Goal: Task Accomplishment & Management: Complete application form

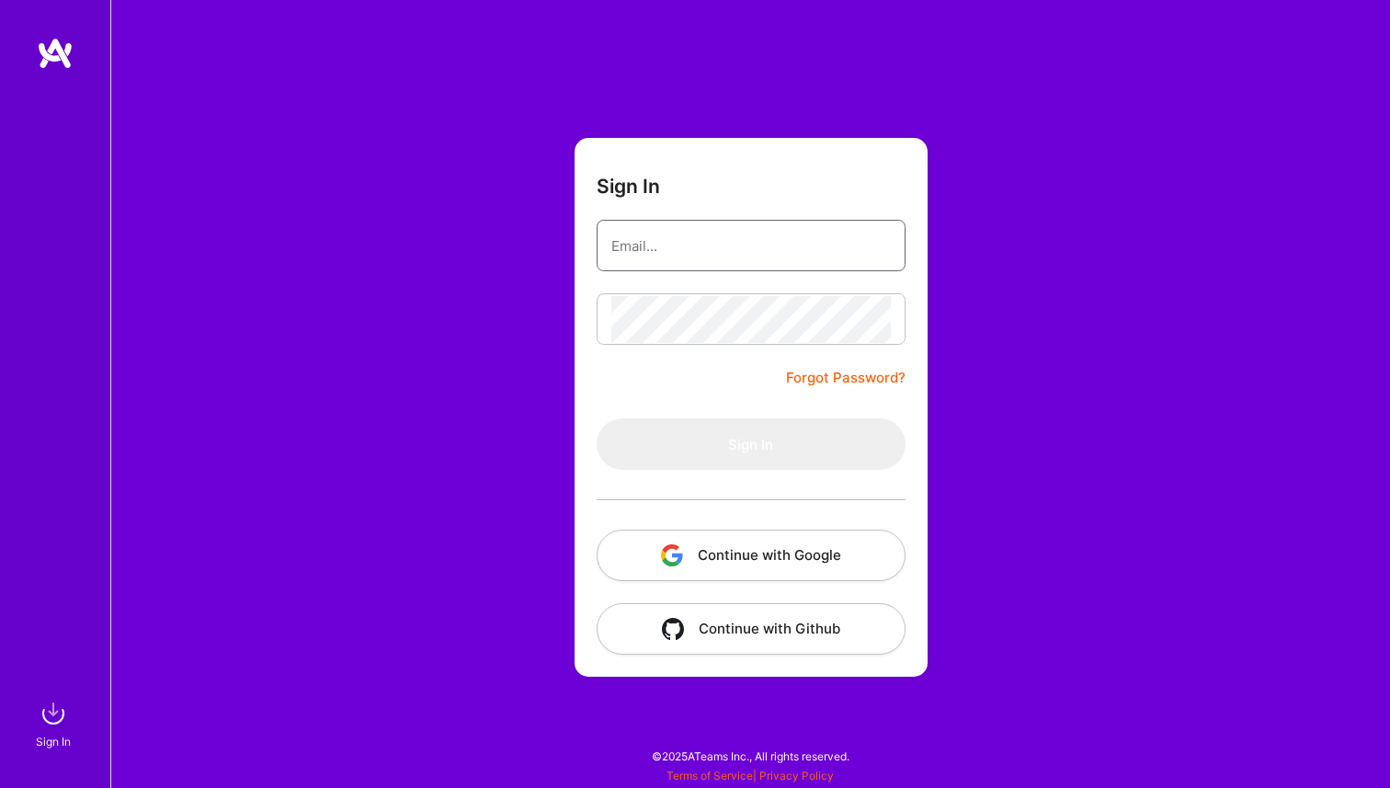
type input "[PERSON_NAME][EMAIL_ADDRESS][PERSON_NAME][DOMAIN_NAME]"
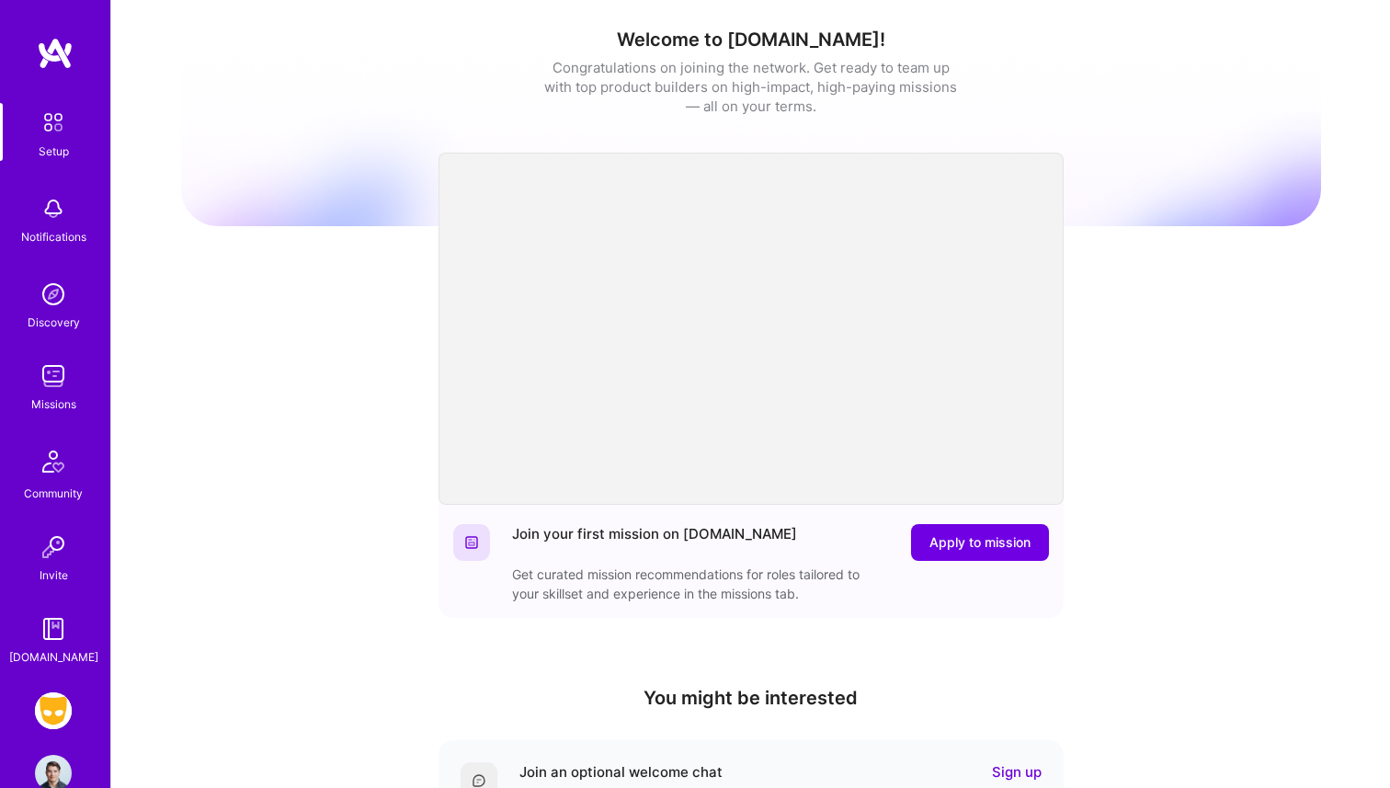
click at [51, 385] on img at bounding box center [53, 376] width 37 height 37
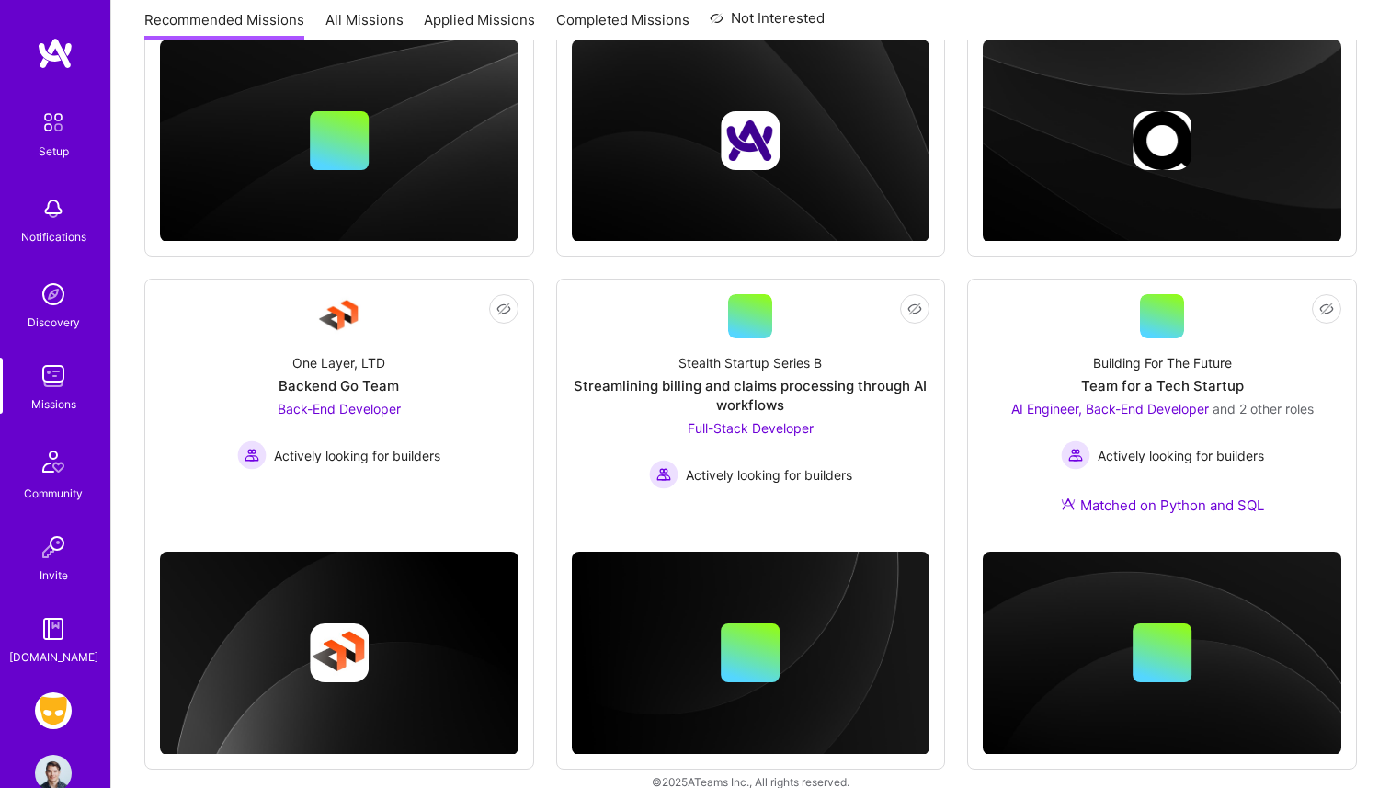
scroll to position [568, 0]
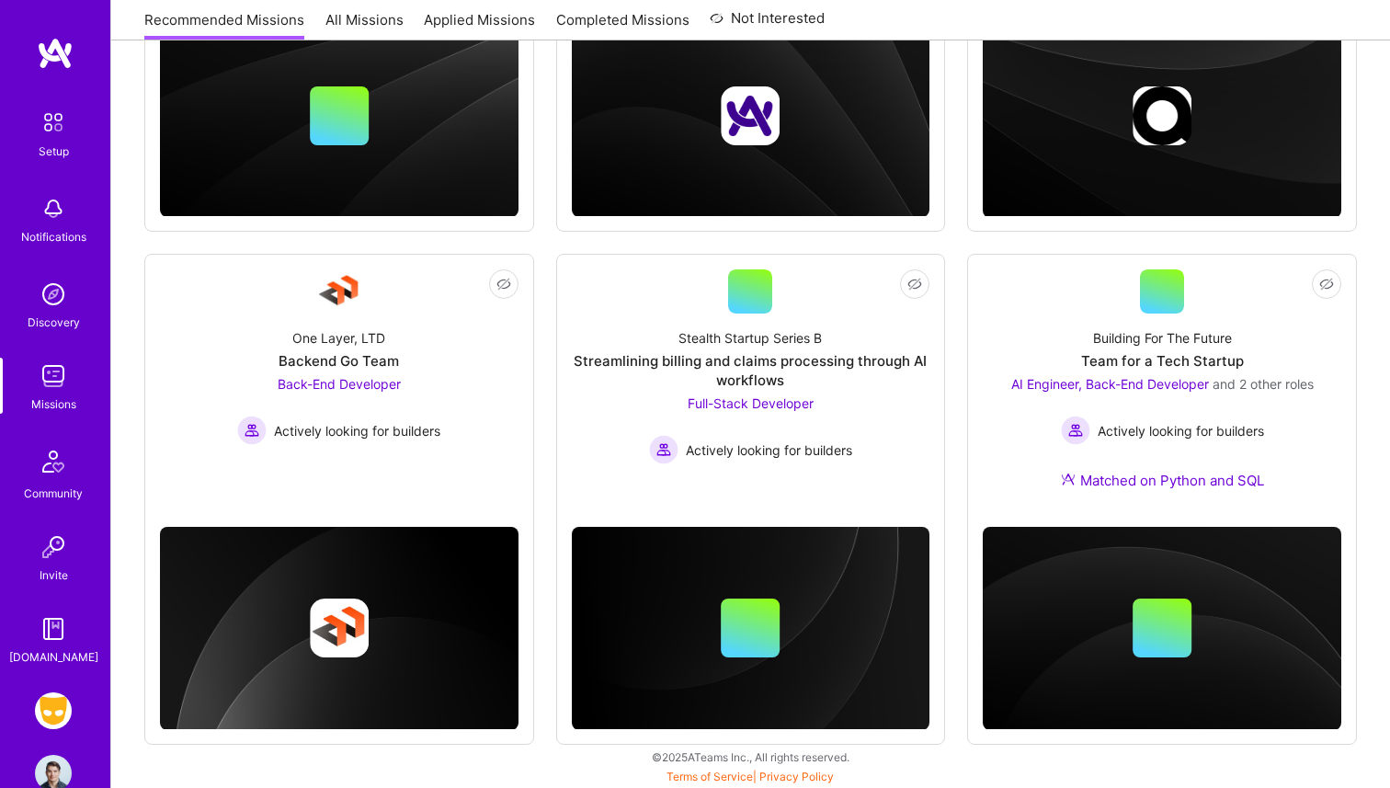
click at [40, 636] on img at bounding box center [53, 628] width 37 height 37
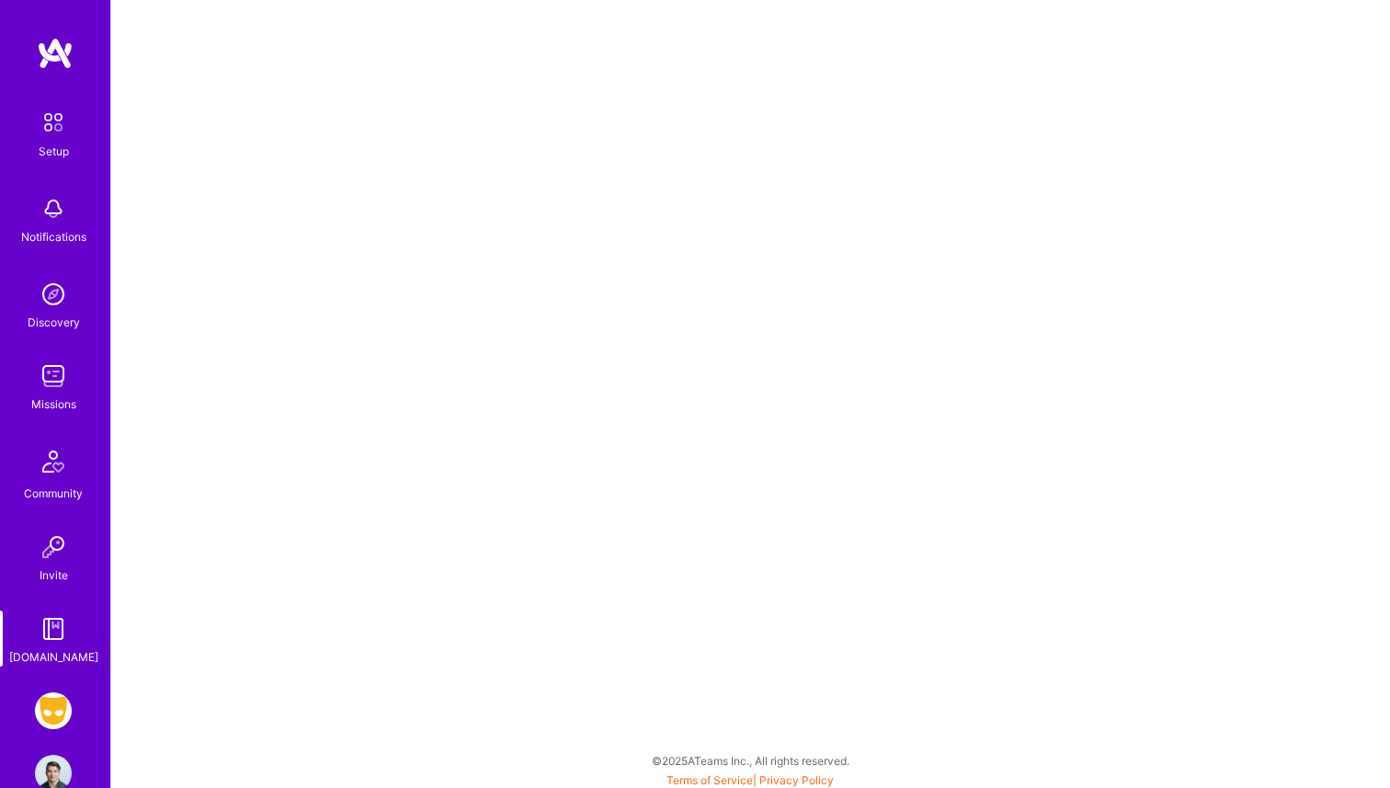
click at [42, 722] on img at bounding box center [53, 710] width 37 height 37
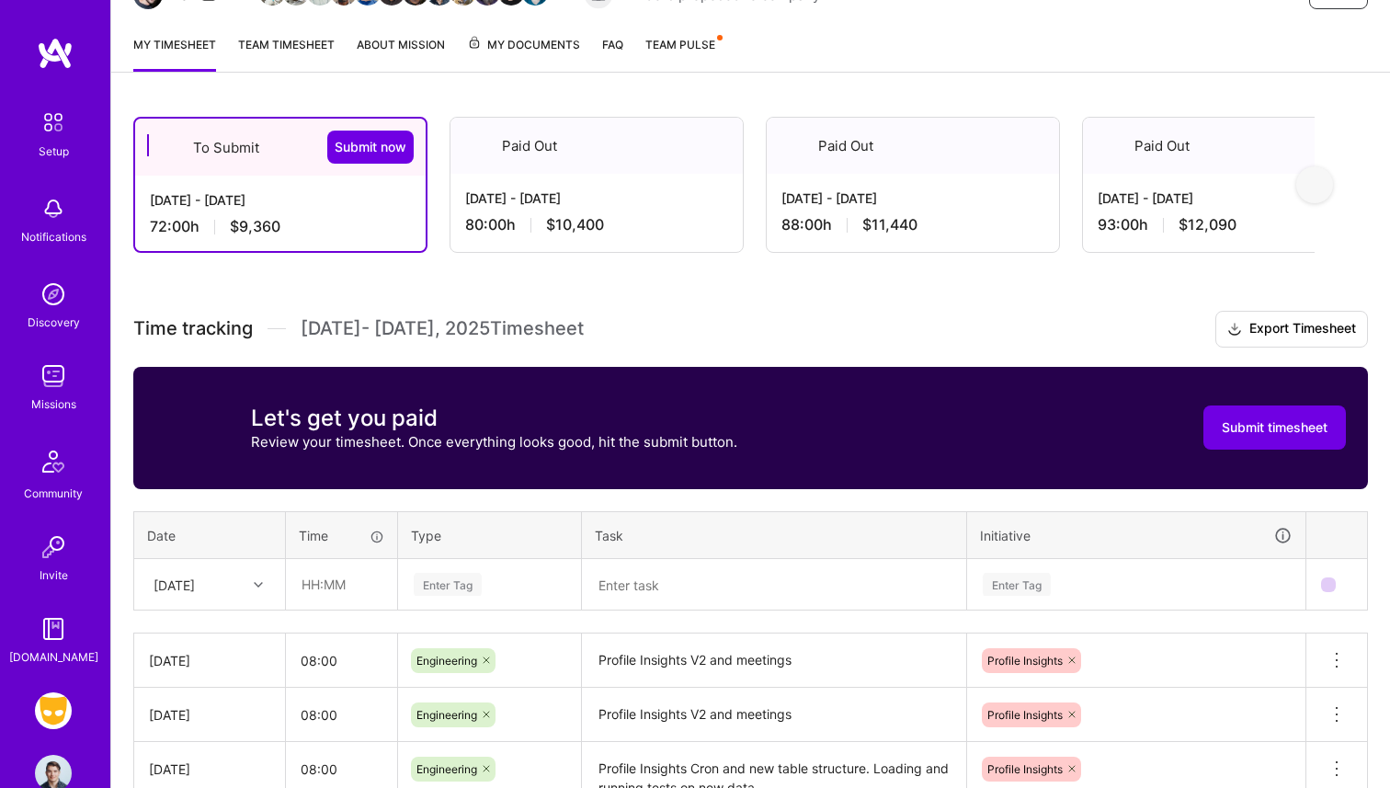
scroll to position [237, 0]
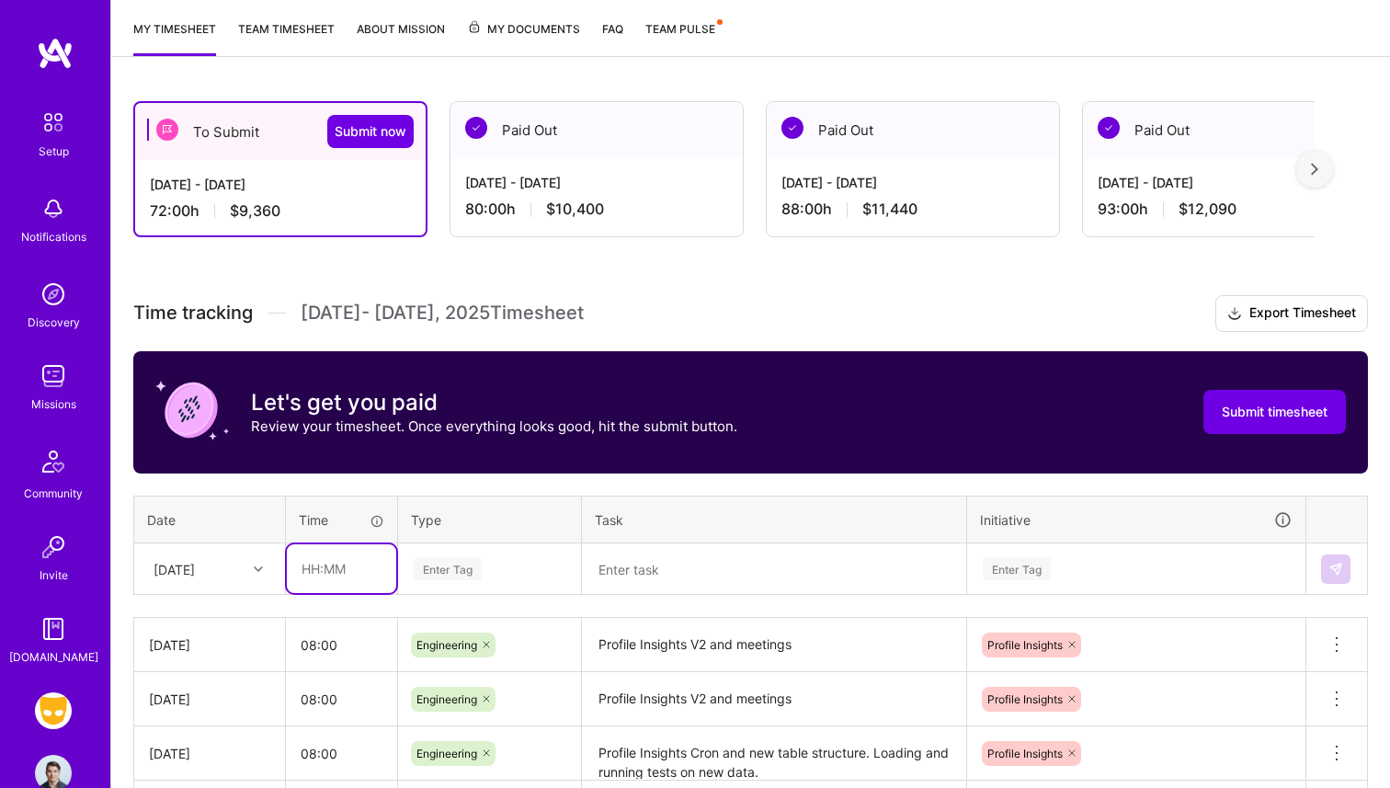
click at [298, 578] on input "text" at bounding box center [341, 568] width 109 height 49
type input "08:00"
click at [456, 573] on div "Enter Tag" at bounding box center [489, 569] width 181 height 48
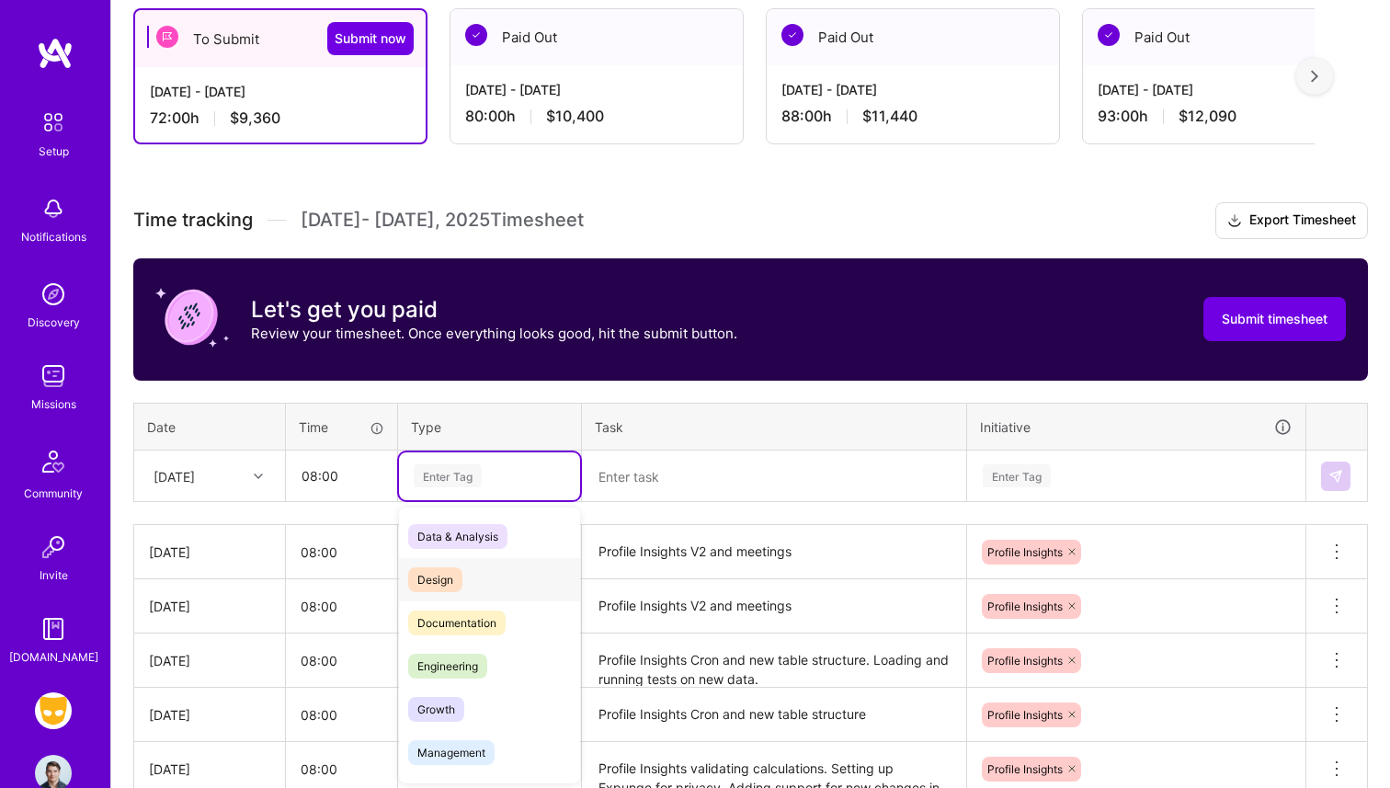
scroll to position [332, 0]
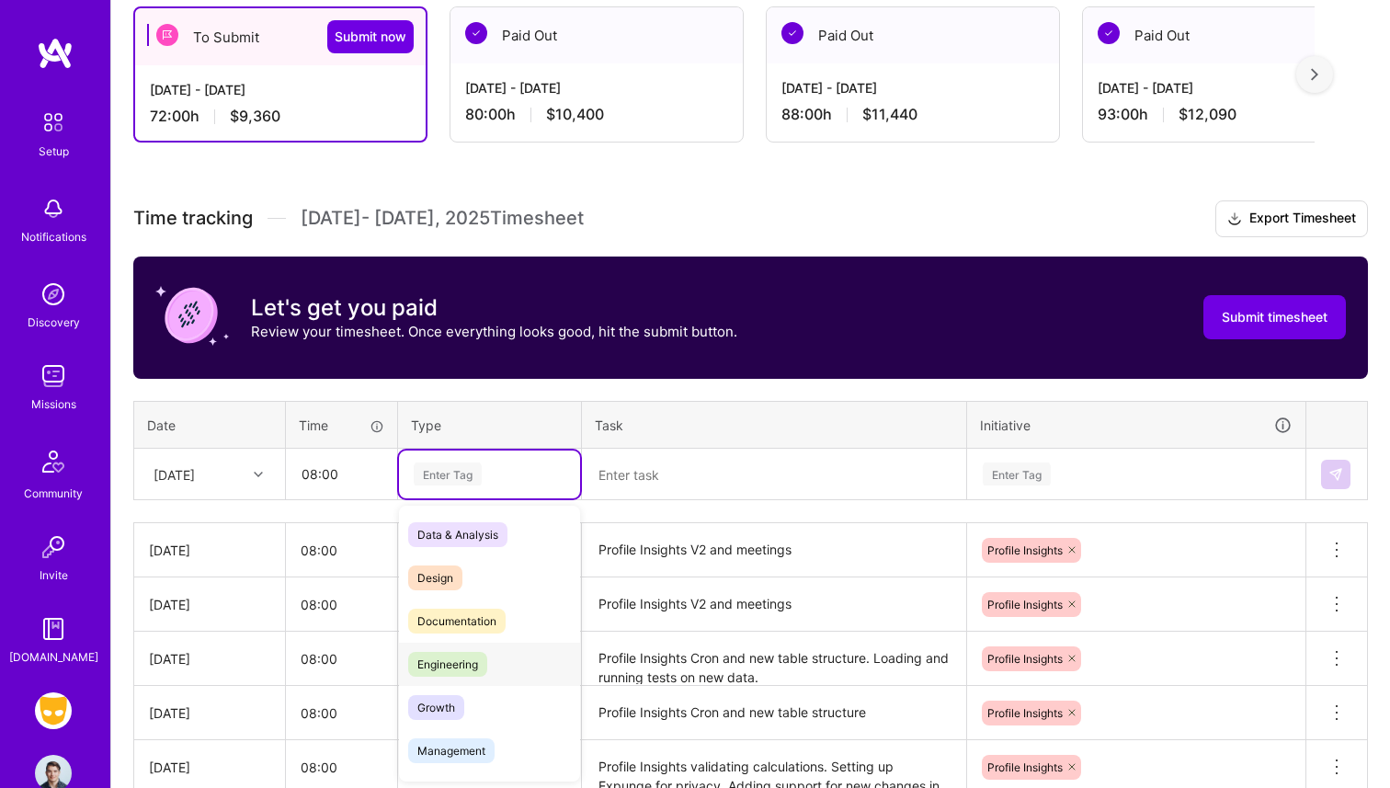
click at [477, 672] on span "Engineering" at bounding box center [447, 664] width 79 height 25
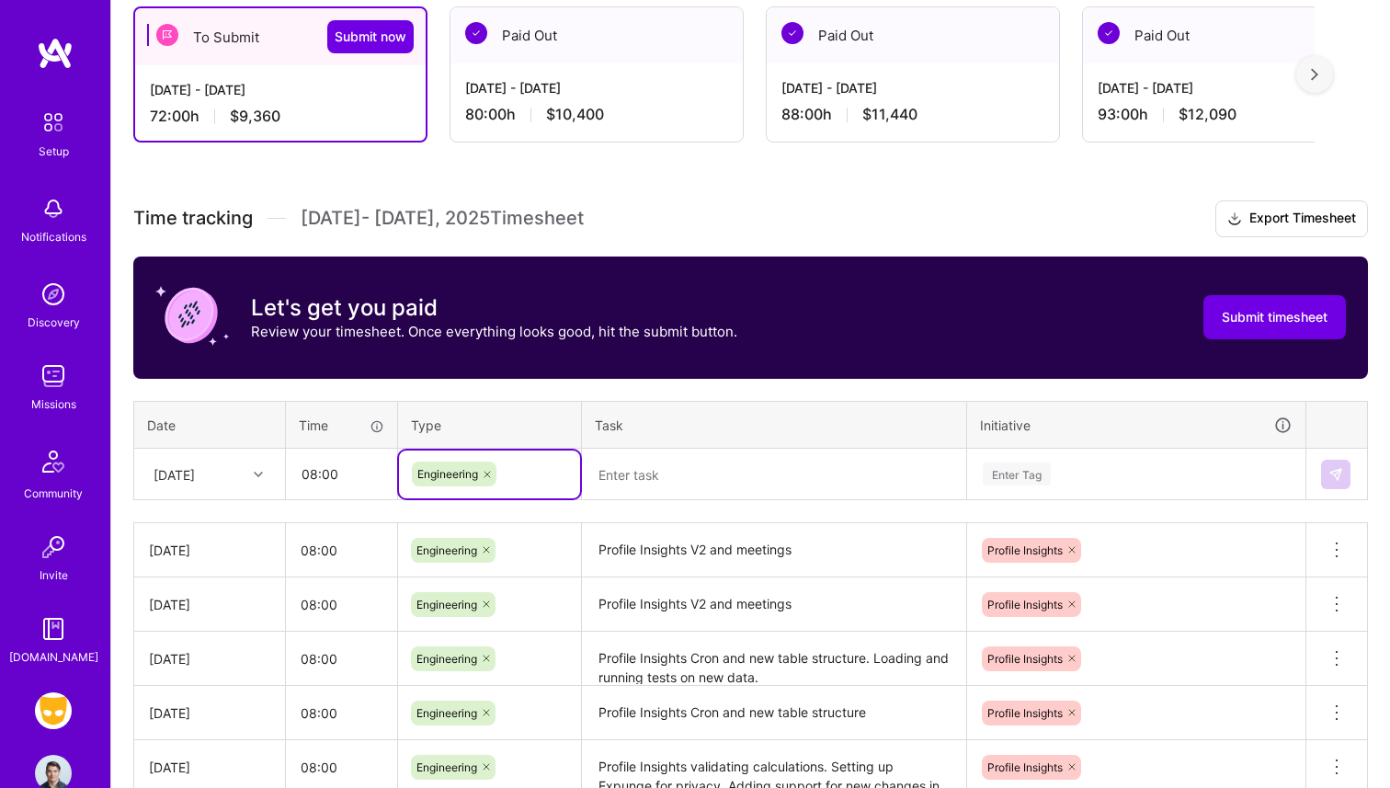
click at [634, 488] on textarea at bounding box center [774, 474] width 380 height 48
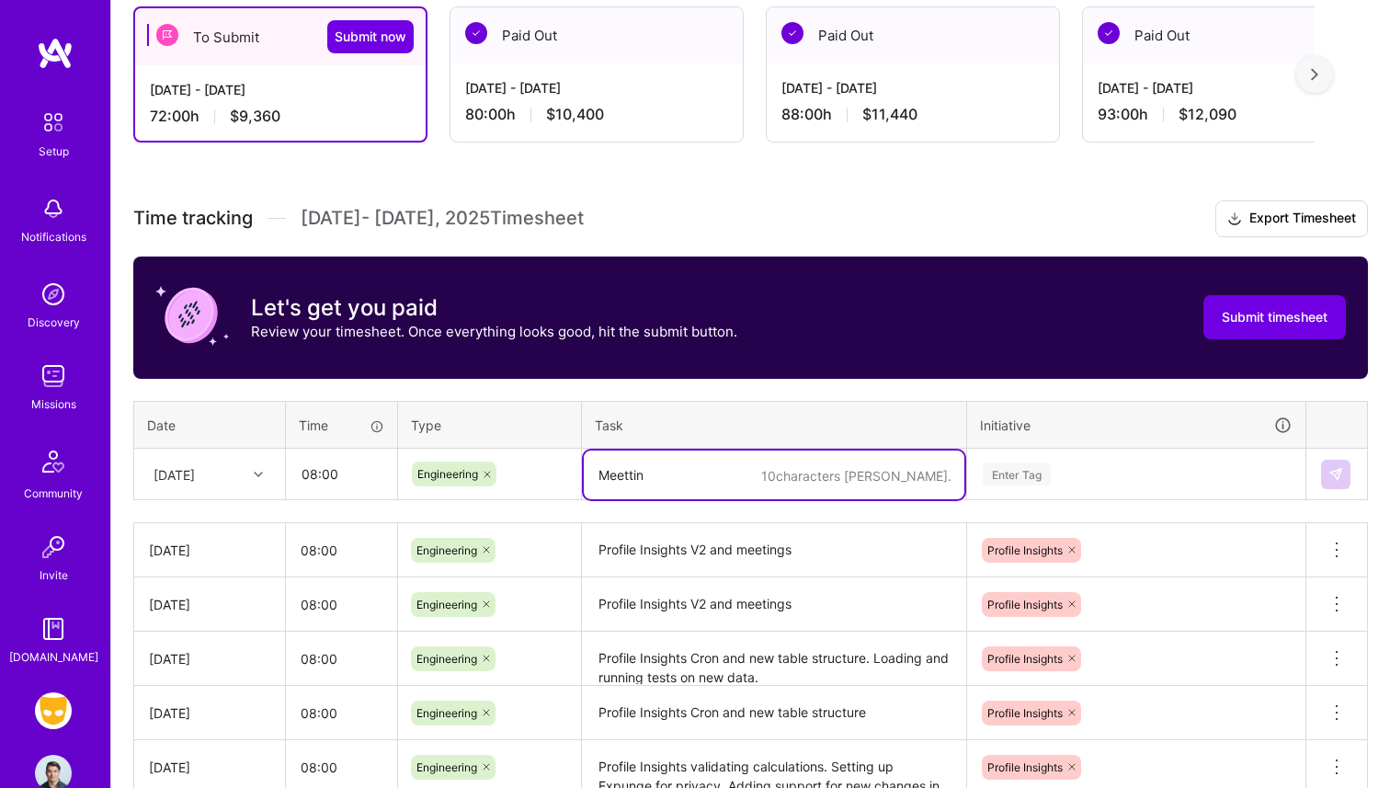
type textarea "Meetting"
click at [665, 540] on textarea "Profile Insights V2 and meetings" at bounding box center [774, 550] width 380 height 51
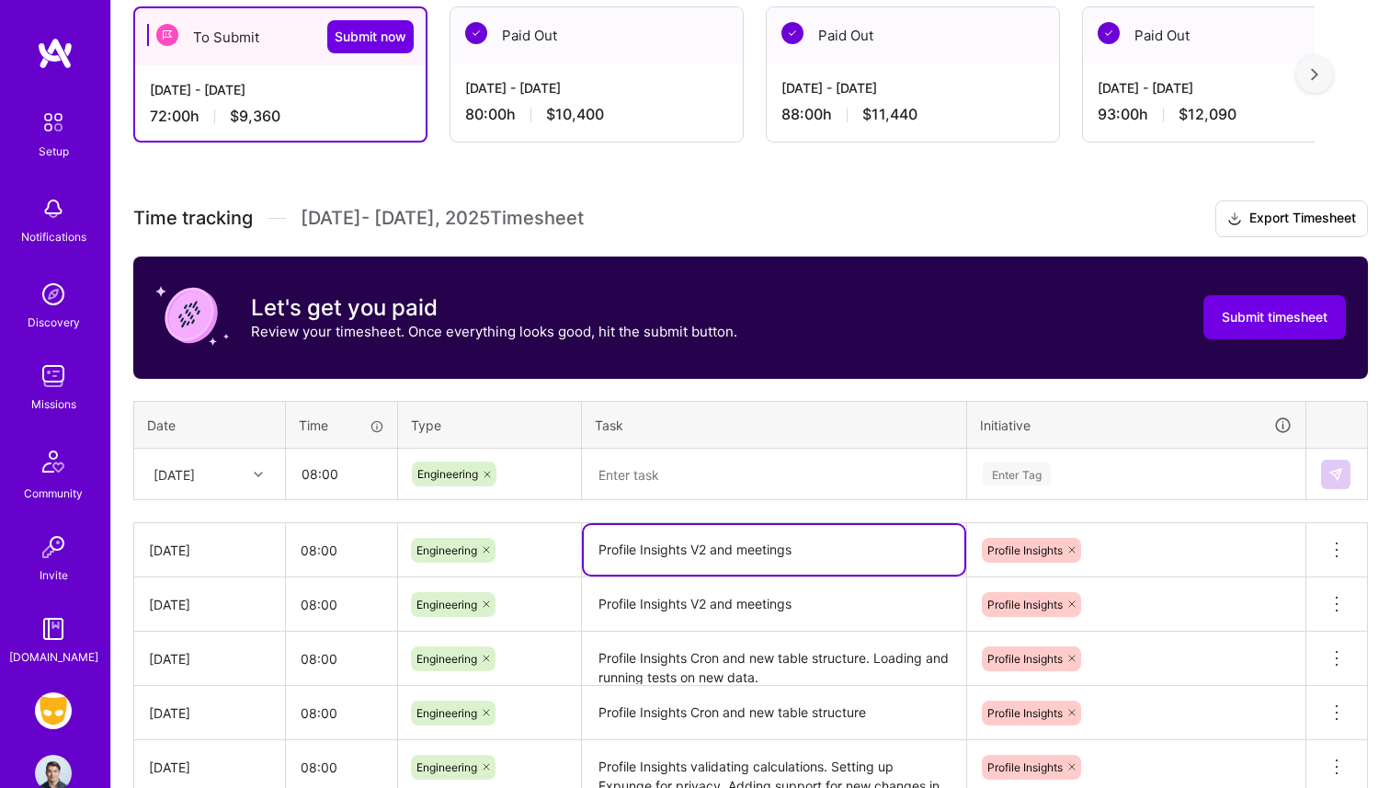
click at [675, 470] on textarea at bounding box center [774, 474] width 380 height 49
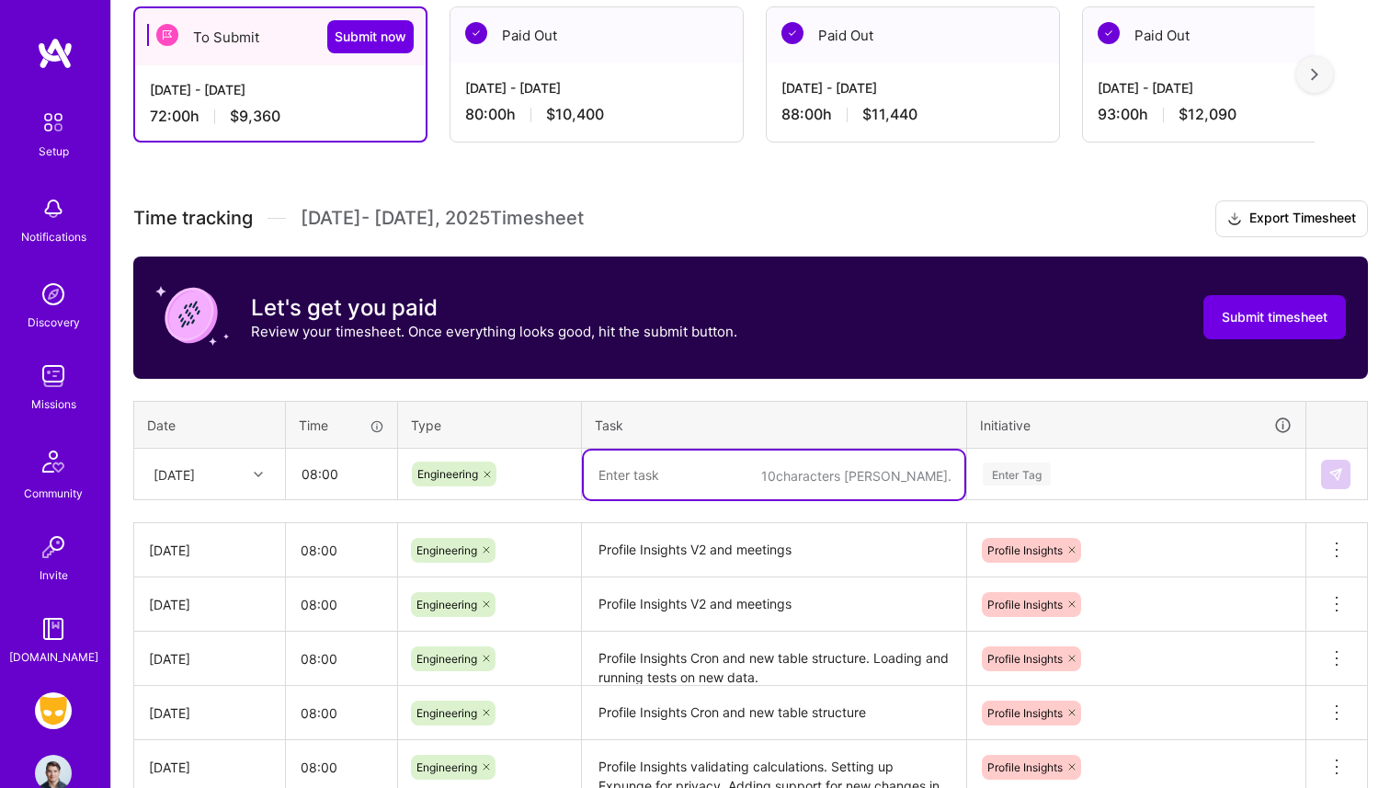
paste textarea "Profile Insights V2 and meetings"
type textarea "Profile Insights V2 and meetings"
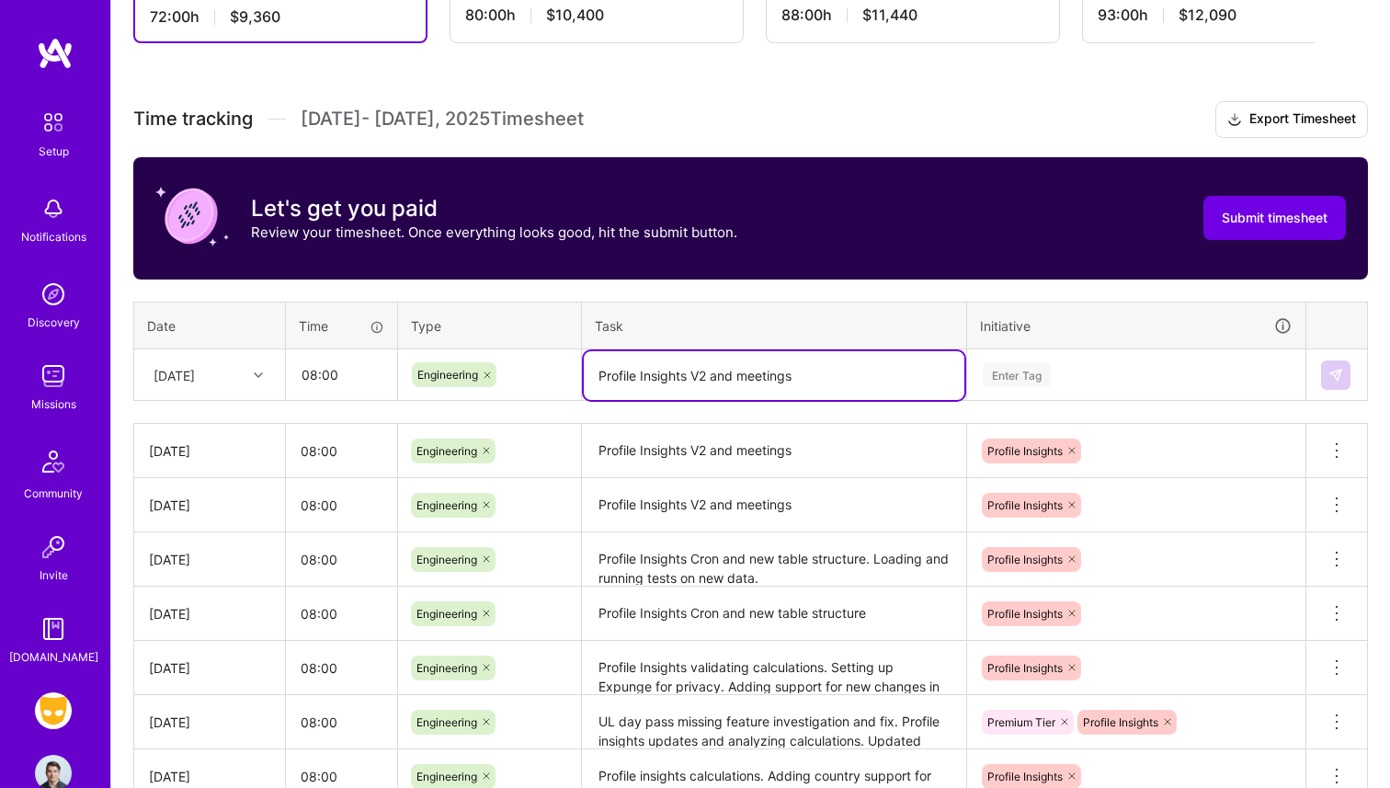
click at [1151, 399] on div "Enter Tag" at bounding box center [1136, 375] width 336 height 48
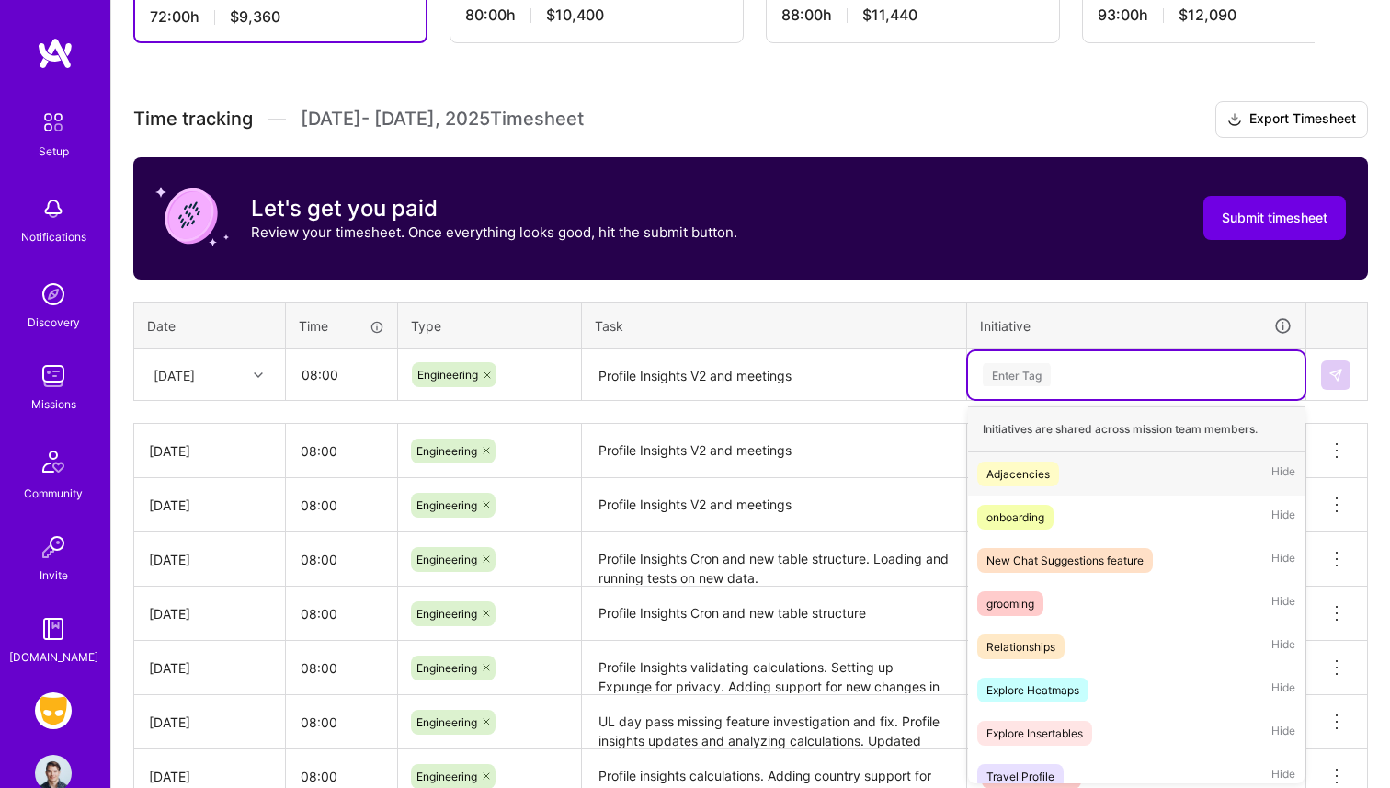
scroll to position [433, 0]
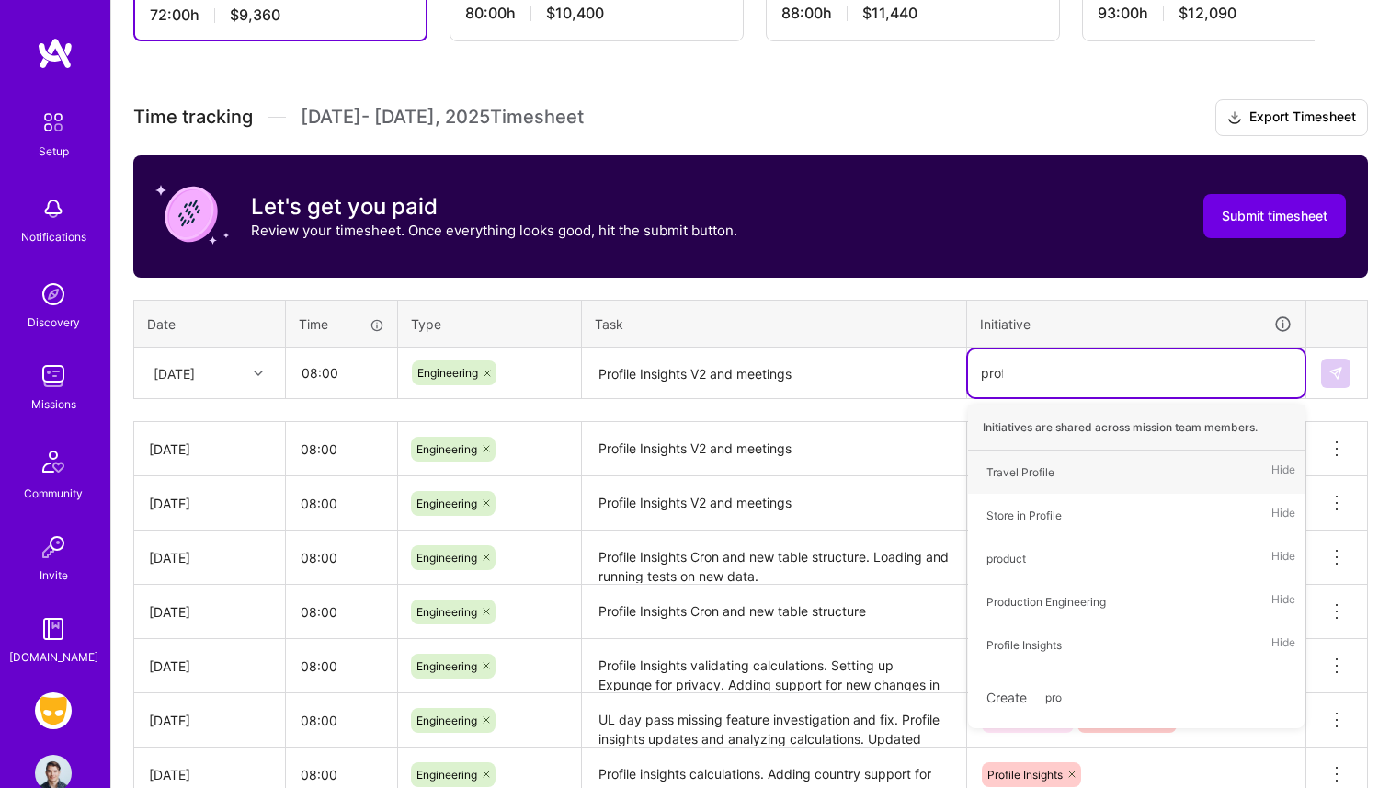
type input "profi"
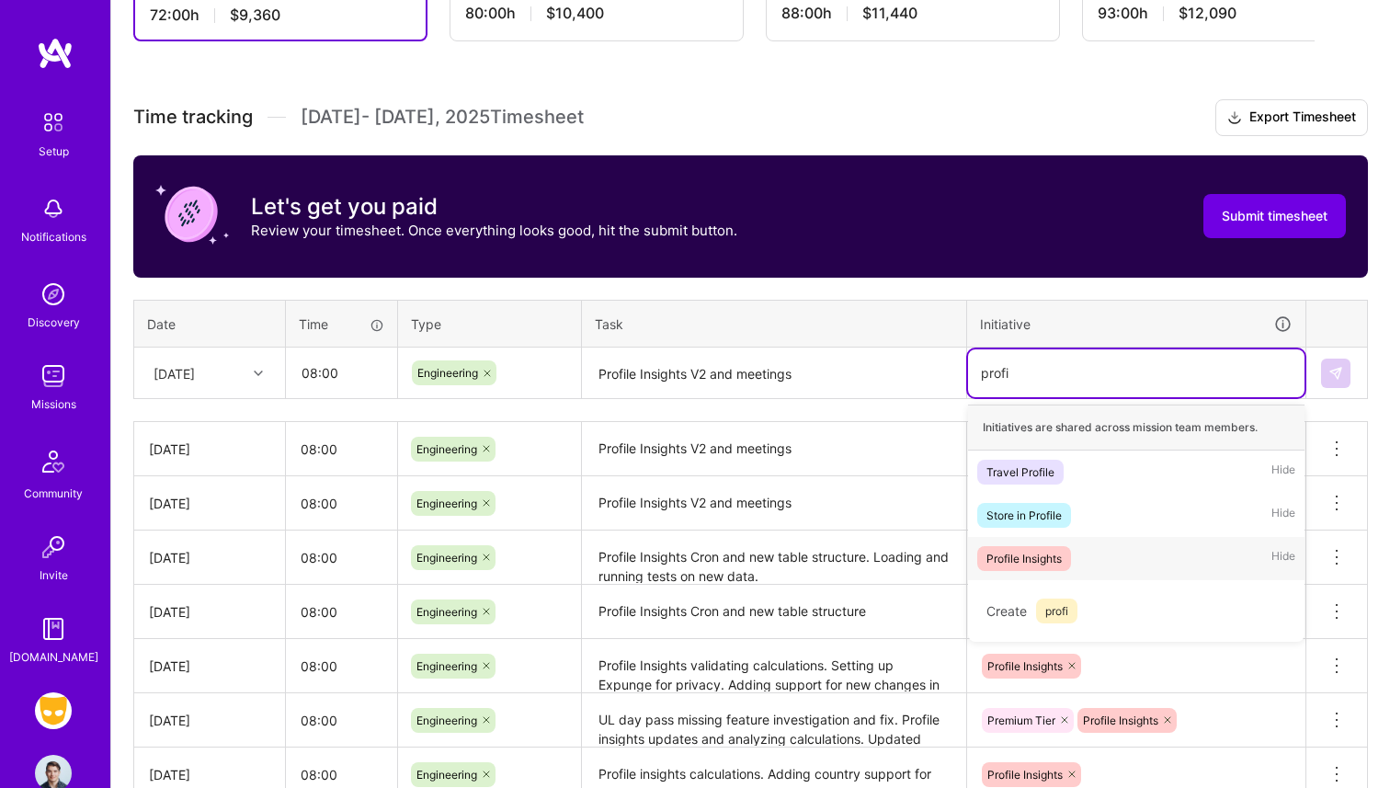
click at [1052, 552] on div "Profile Insights" at bounding box center [1023, 558] width 75 height 19
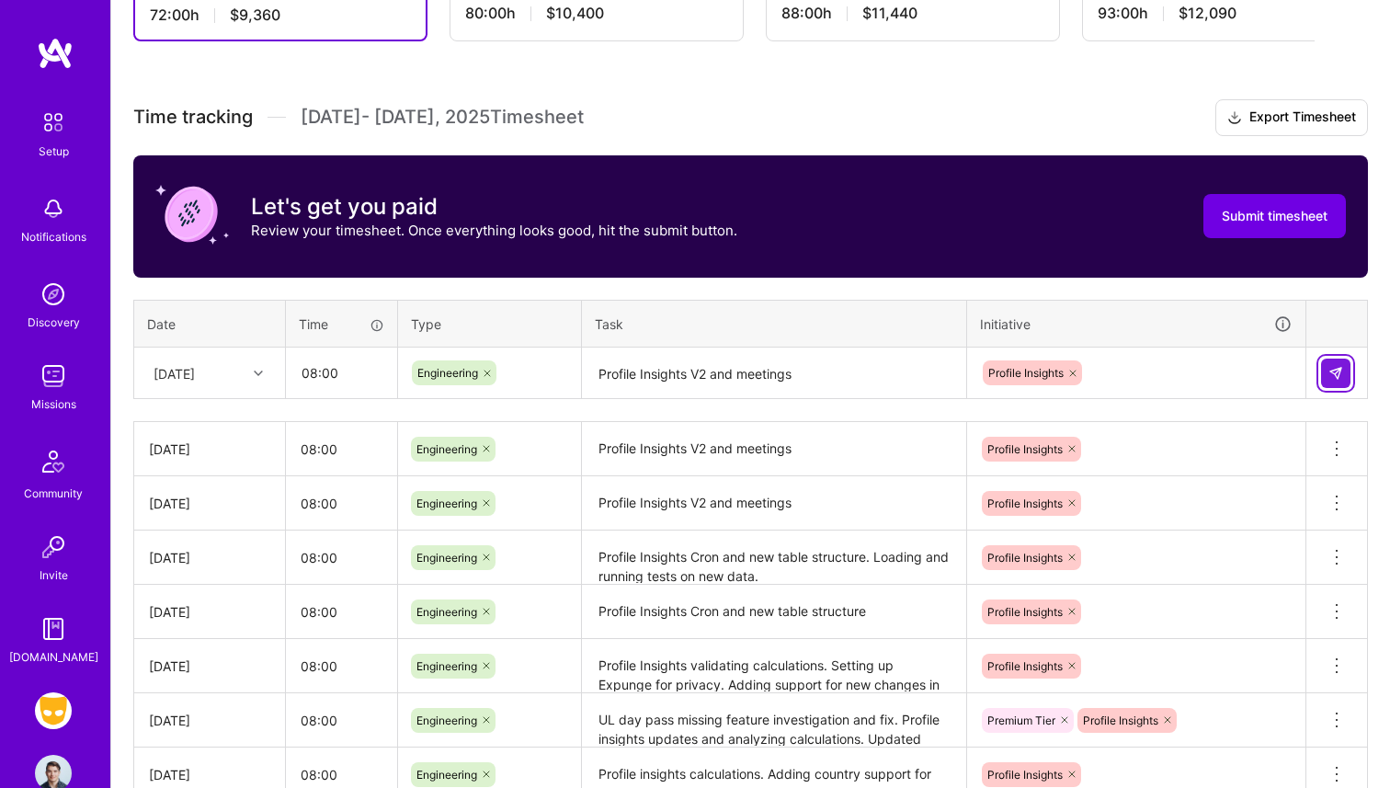
click at [1337, 380] on button at bounding box center [1335, 372] width 29 height 29
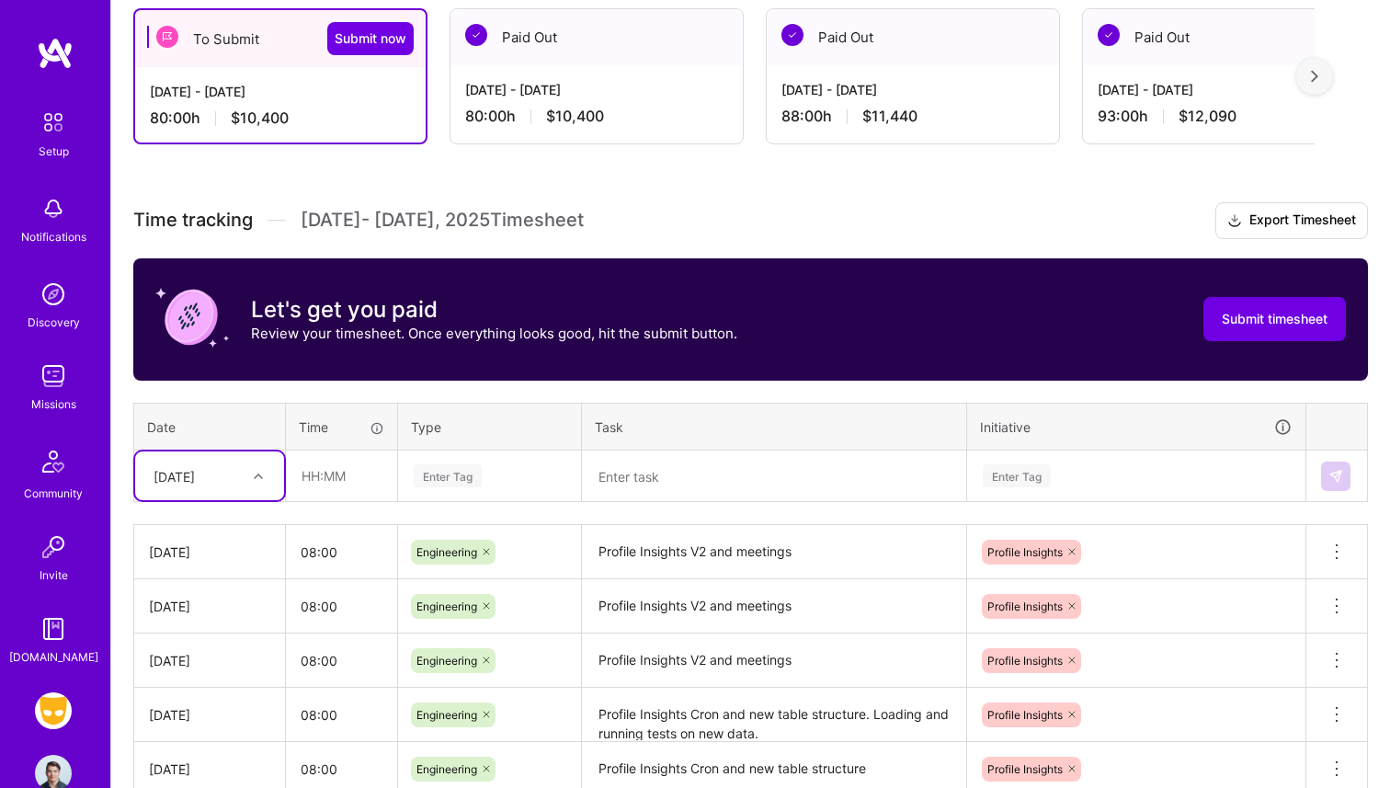
scroll to position [170, 0]
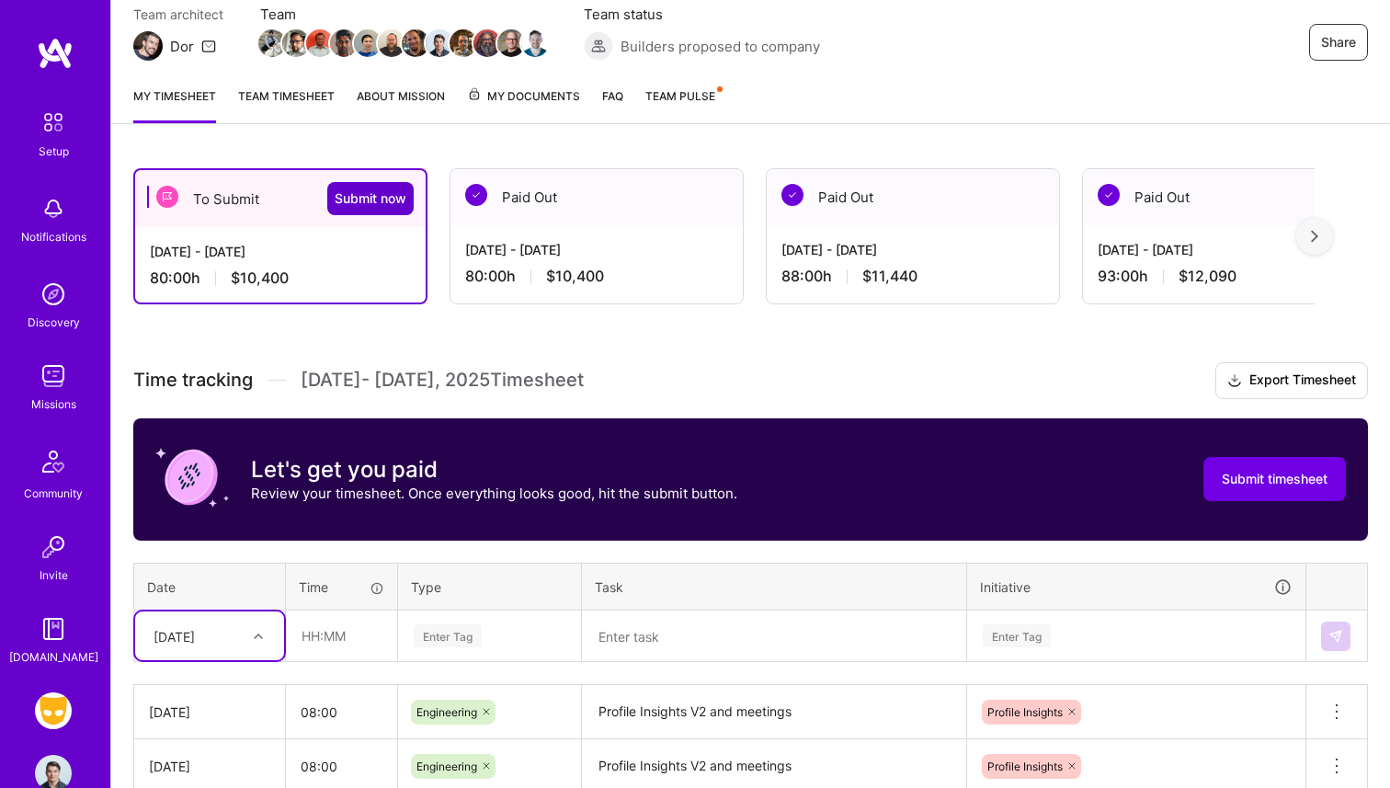
click at [369, 202] on span "Submit now" at bounding box center [371, 198] width 72 height 18
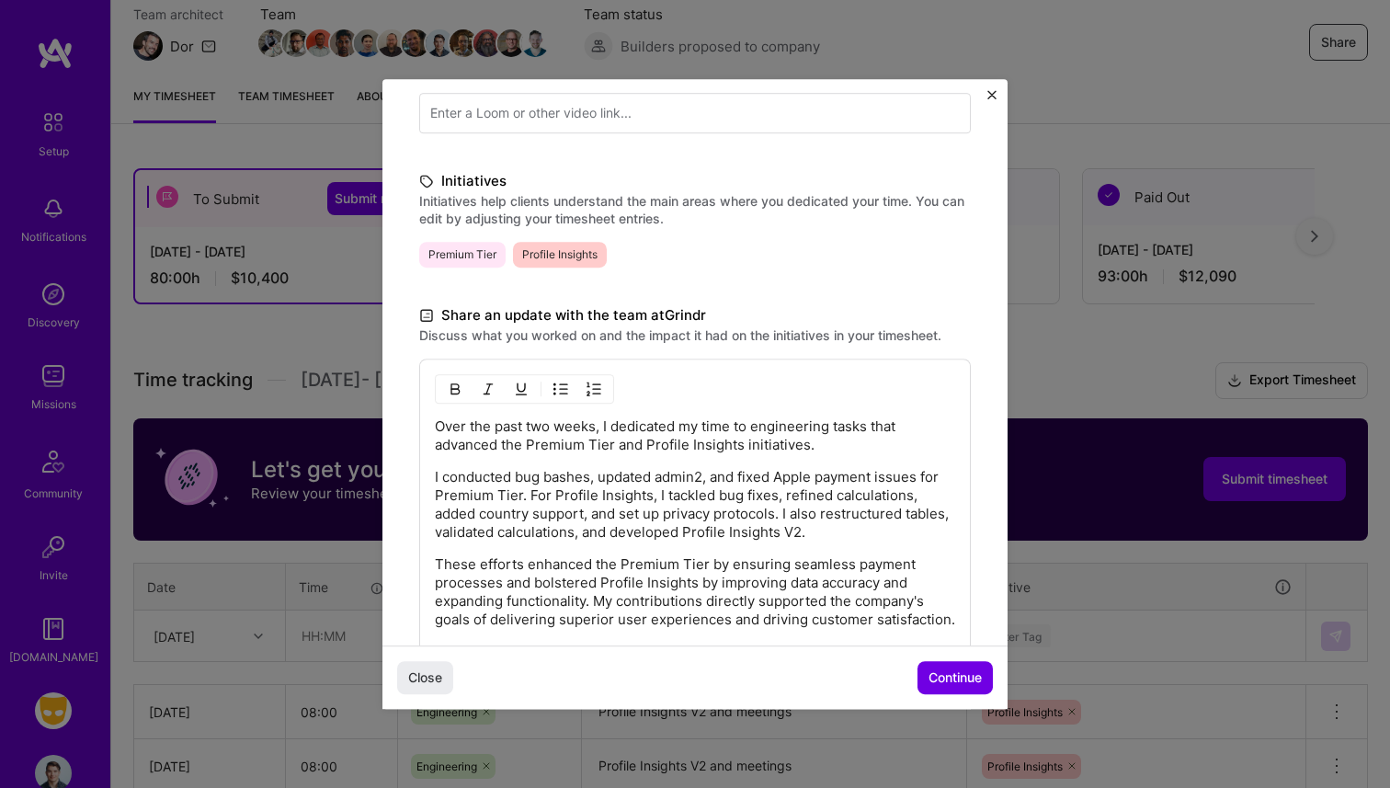
scroll to position [465, 0]
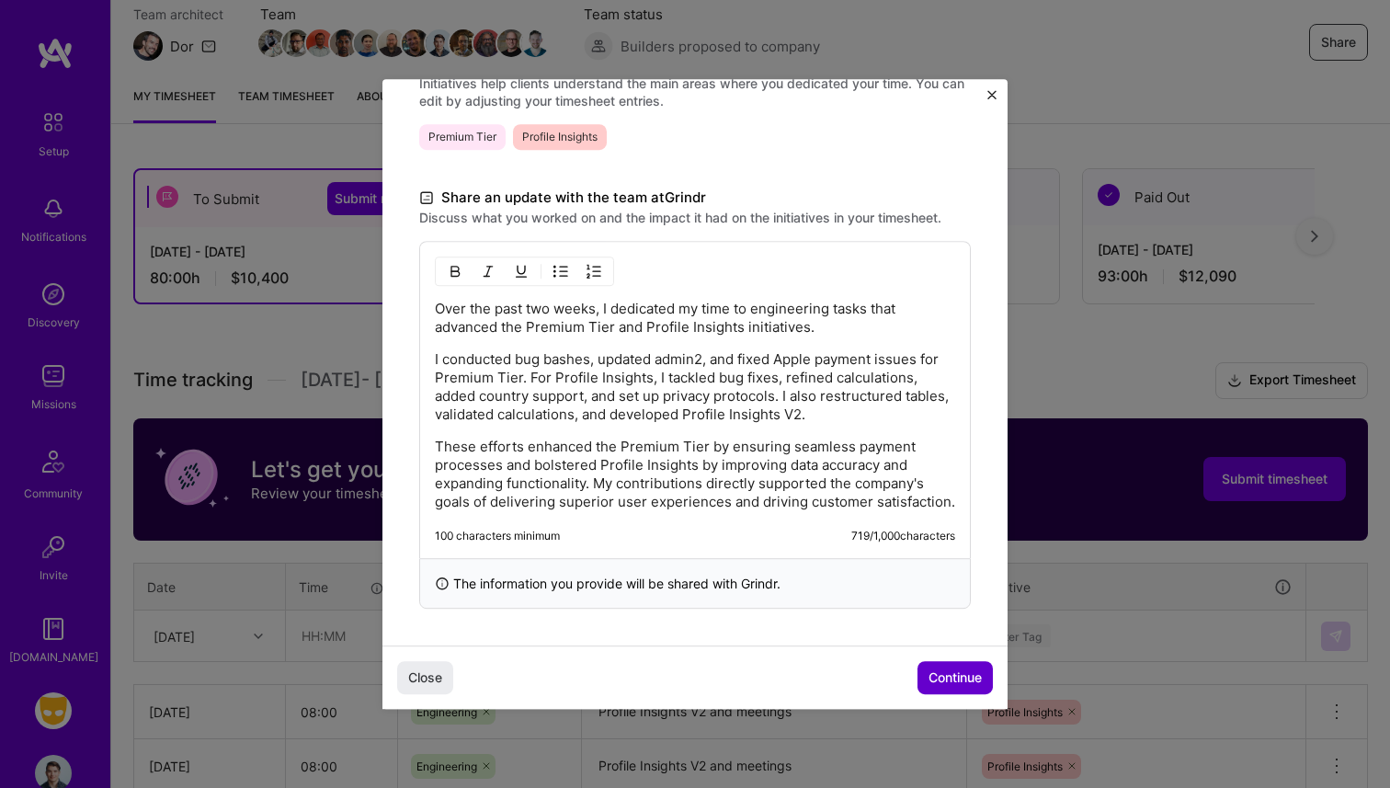
click at [954, 680] on span "Continue" at bounding box center [954, 677] width 53 height 18
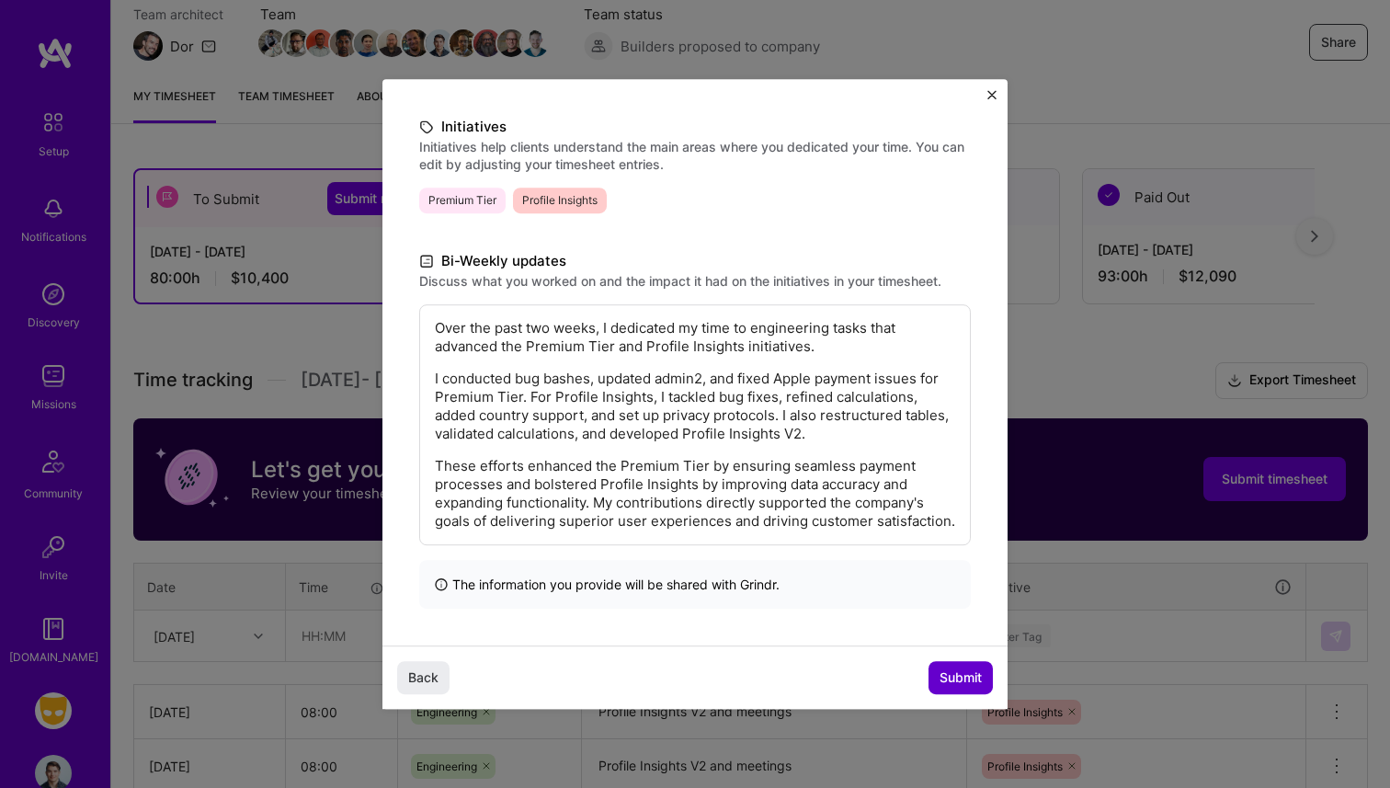
click at [954, 680] on span "Submit" at bounding box center [960, 677] width 42 height 18
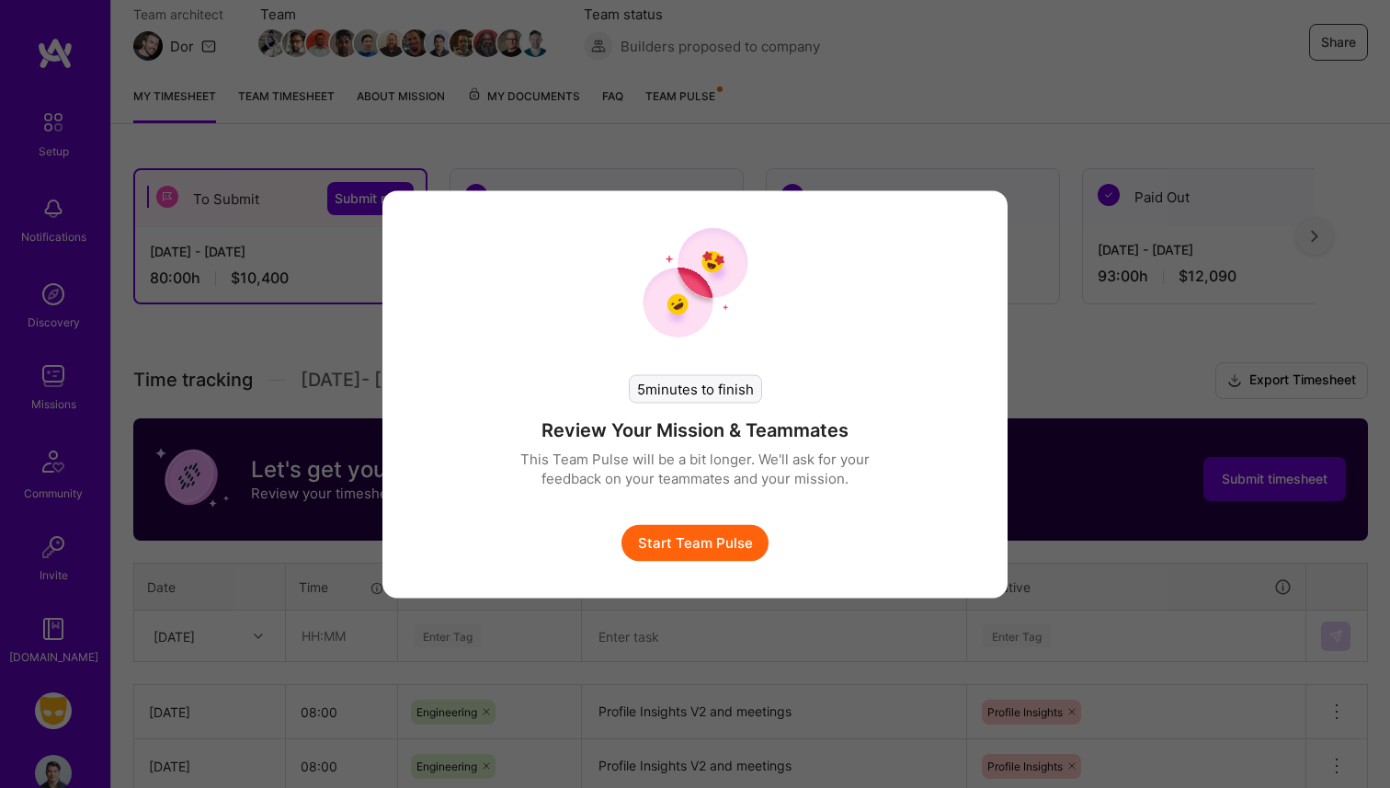
click at [696, 543] on button "Start Team Pulse" at bounding box center [694, 542] width 147 height 37
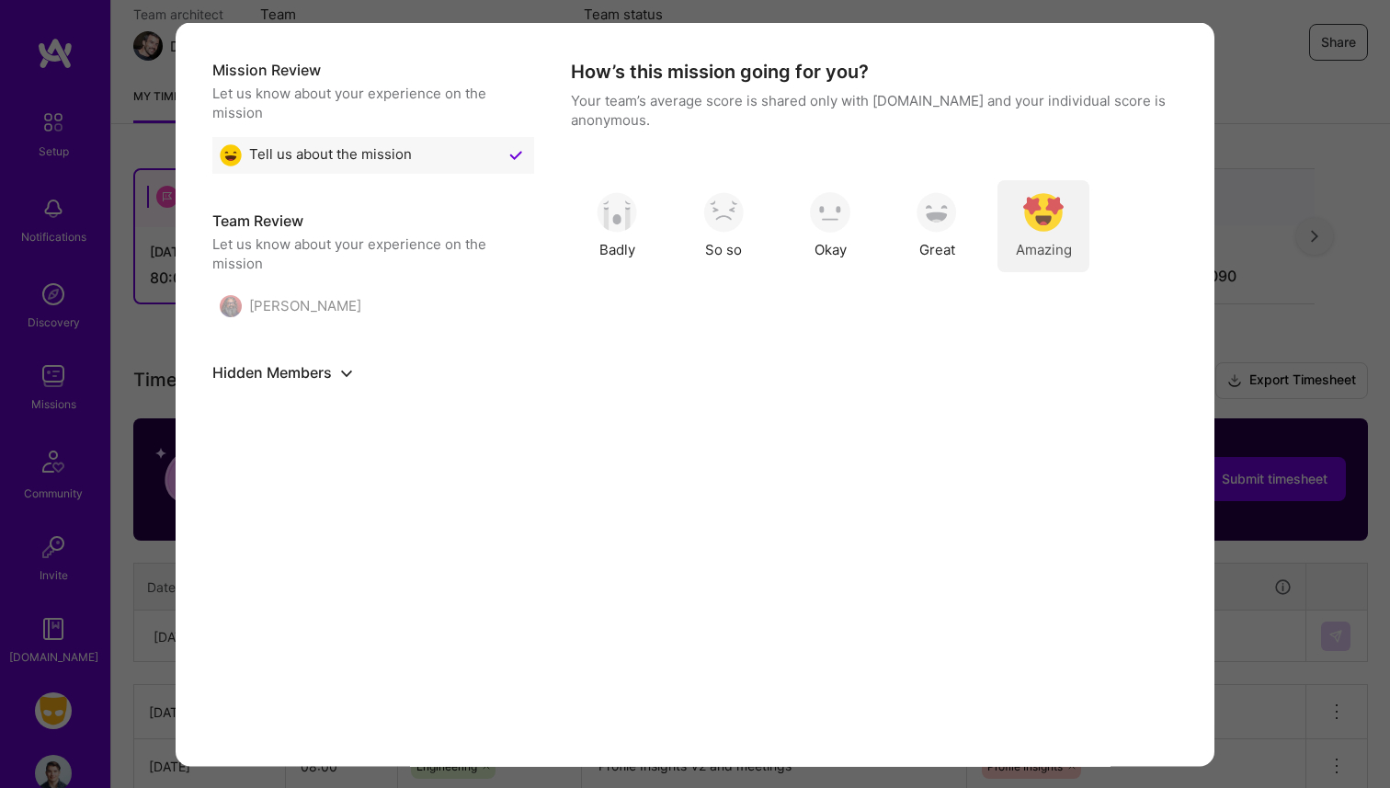
click at [1031, 233] on div "Amazing" at bounding box center [1043, 225] width 92 height 92
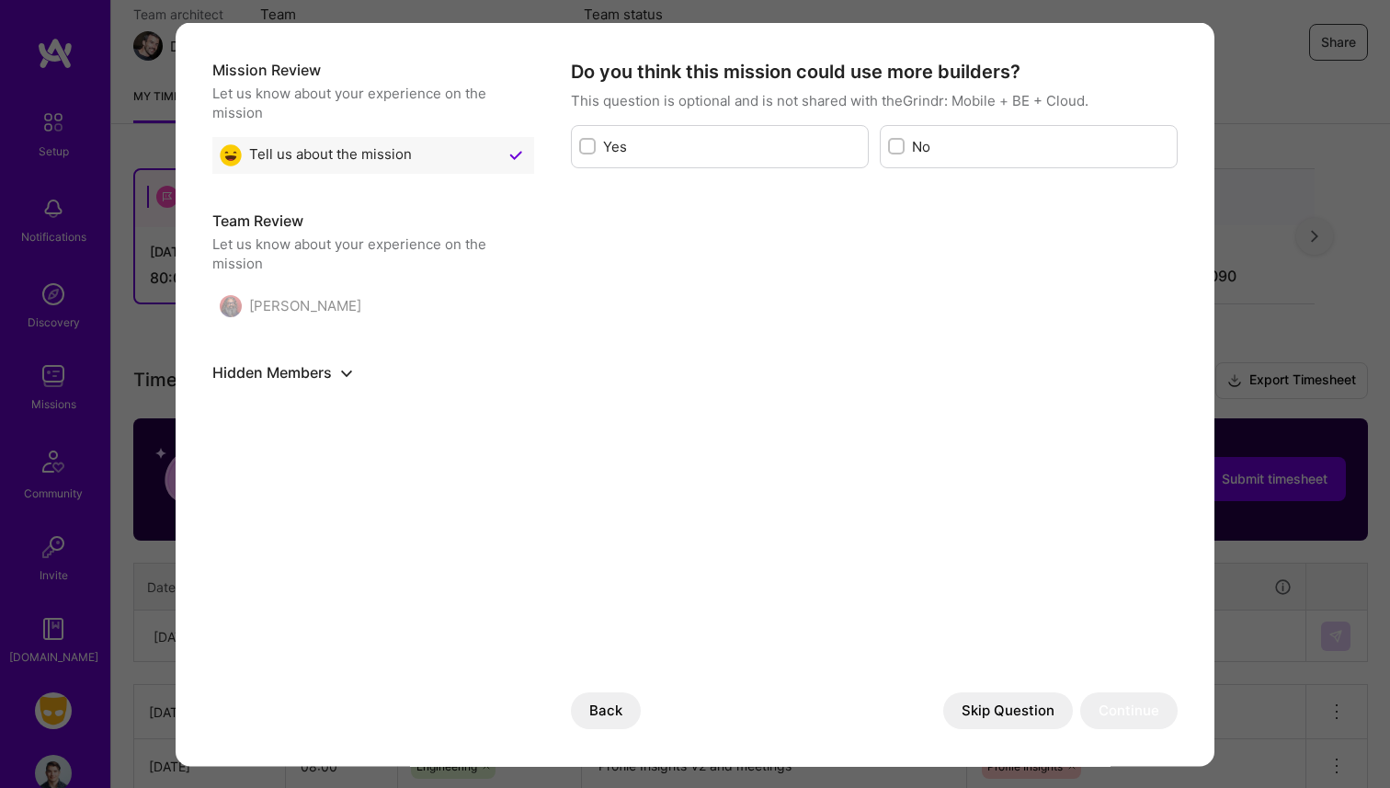
click at [915, 148] on label "No" at bounding box center [1040, 145] width 257 height 19
click at [904, 148] on input "modal" at bounding box center [897, 147] width 13 height 13
checkbox input "true"
click at [1020, 725] on button "Skip Question" at bounding box center [1008, 710] width 130 height 37
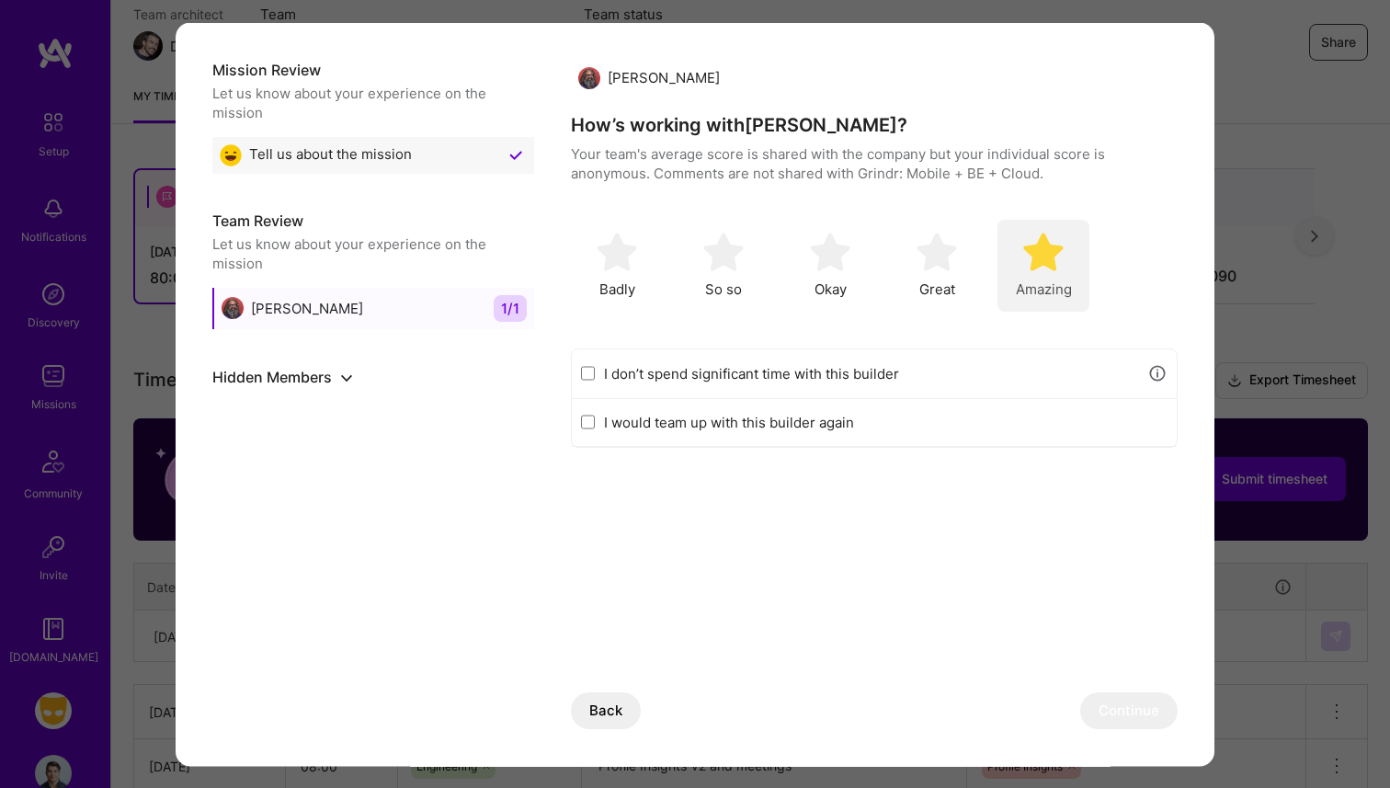
click at [1045, 261] on img "modal" at bounding box center [1043, 252] width 40 height 40
click at [766, 421] on label "I would team up with this builder again" at bounding box center [885, 421] width 563 height 19
click at [595, 421] on input "I would team up with this builder again" at bounding box center [588, 421] width 14 height 15
checkbox input "true"
click at [1149, 704] on button "Continue" at bounding box center [1128, 710] width 97 height 37
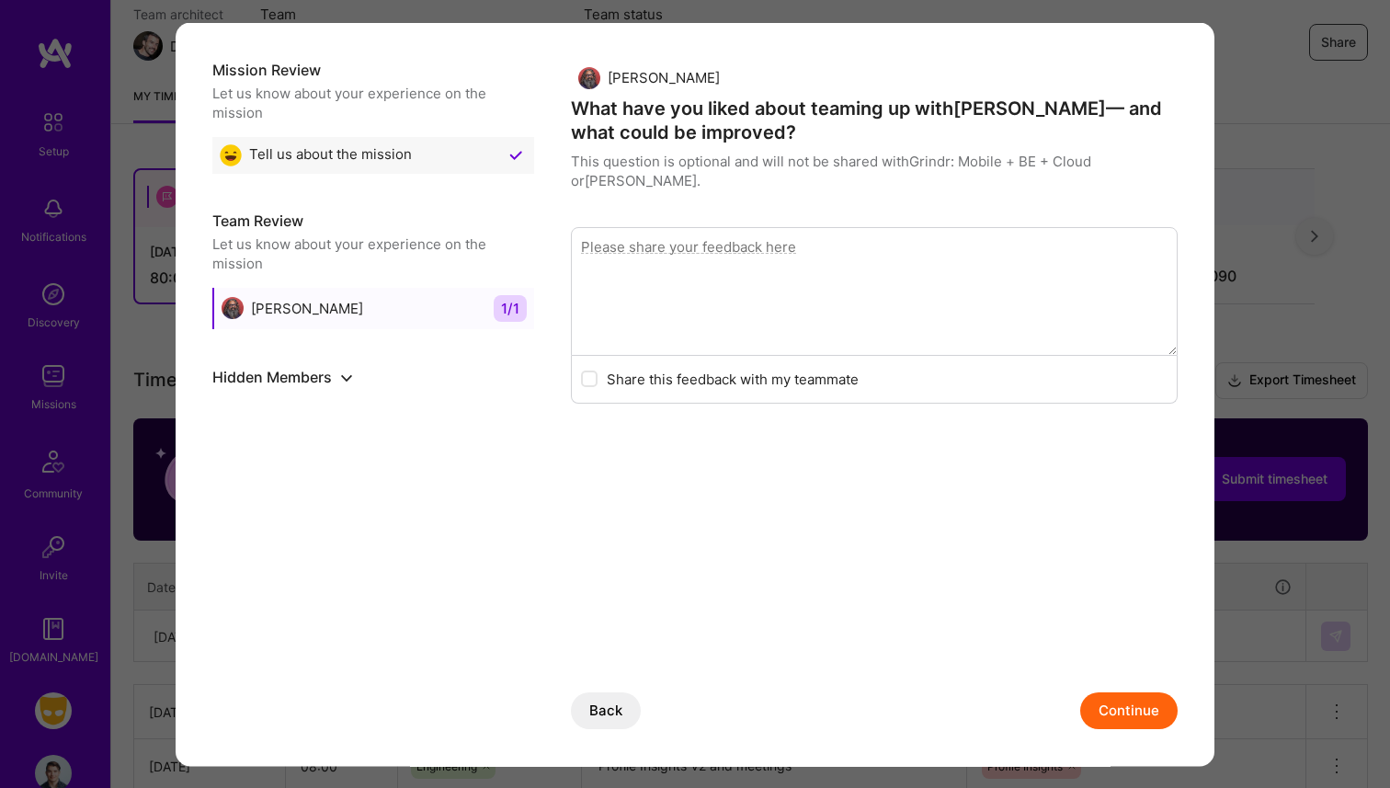
click at [1156, 710] on button "Continue" at bounding box center [1128, 710] width 97 height 37
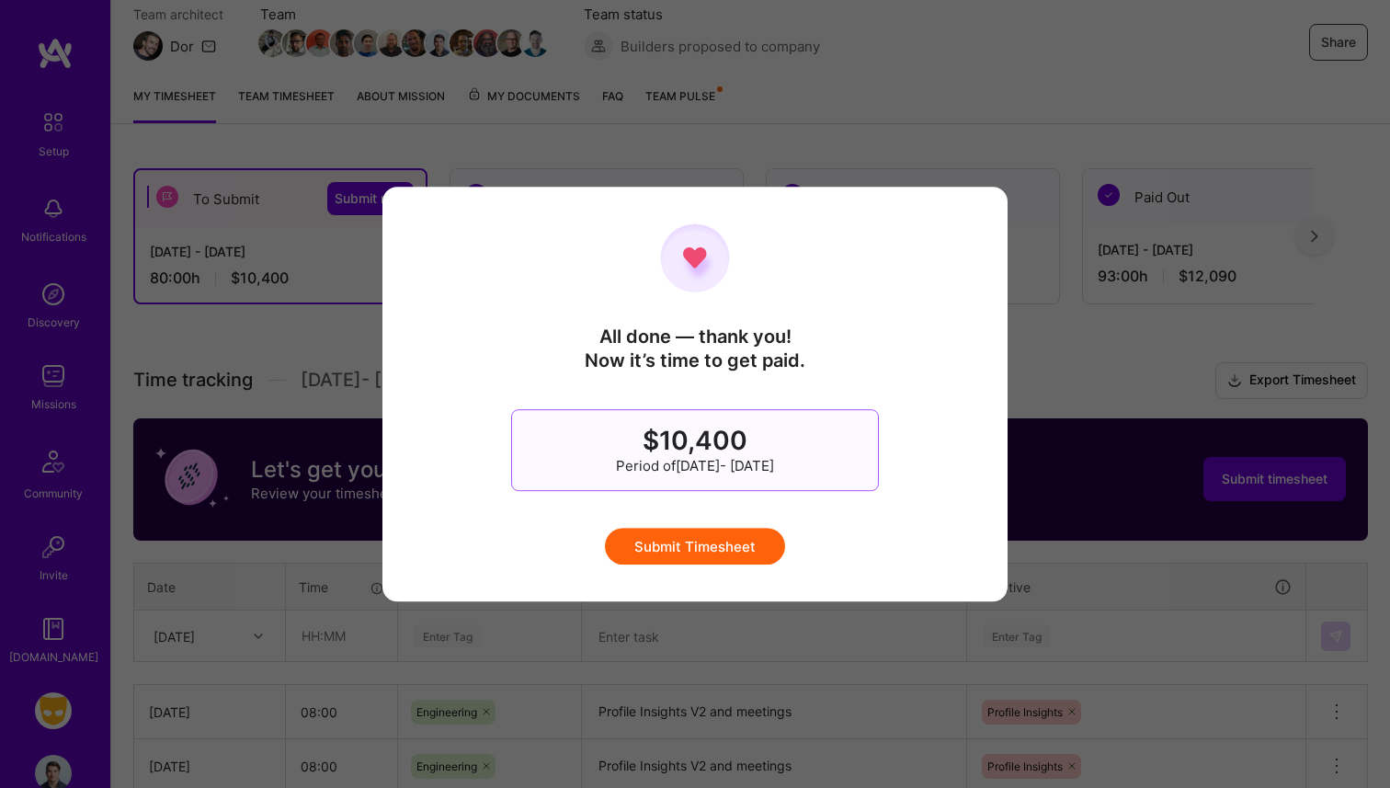
click at [699, 551] on button "Submit Timesheet" at bounding box center [695, 546] width 180 height 37
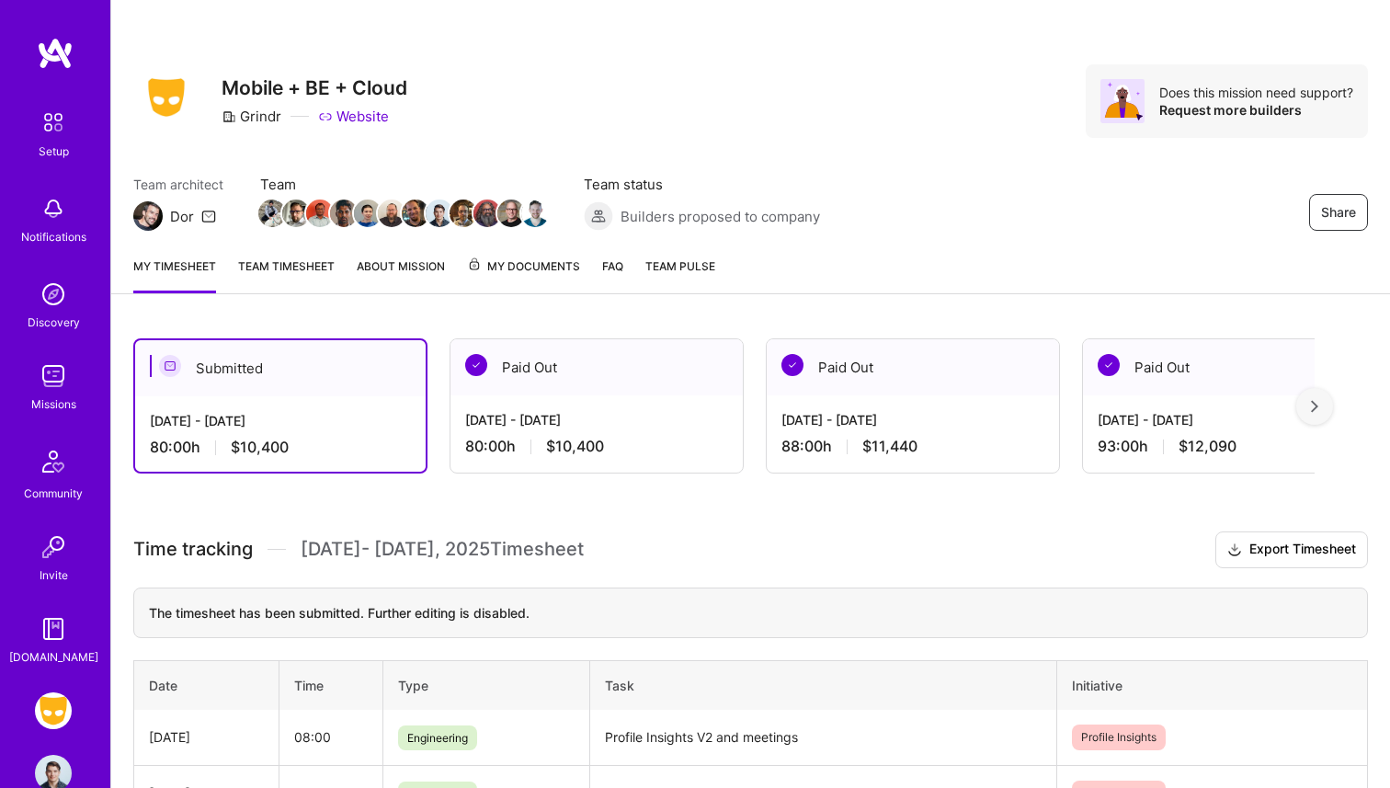
click at [587, 451] on span "$10,400" at bounding box center [575, 446] width 58 height 19
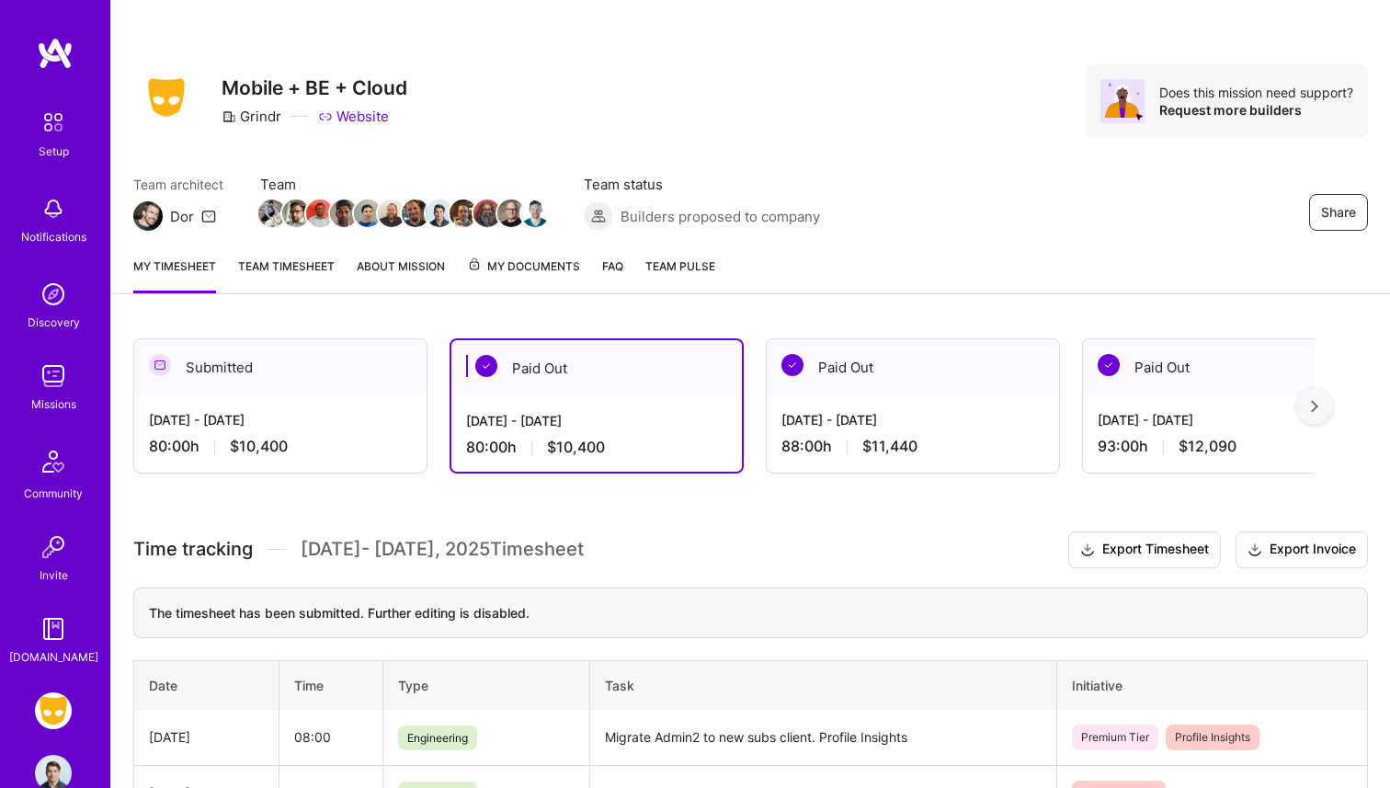
click at [303, 430] on div "[DATE] - [DATE] 80:00 h $10,400" at bounding box center [280, 432] width 292 height 75
